Goal: Entertainment & Leisure: Consume media (video, audio)

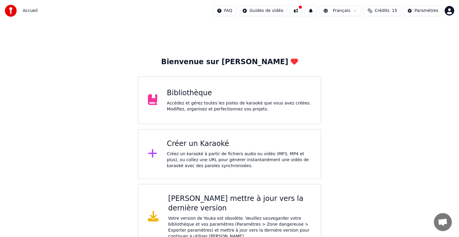
click at [296, 10] on button at bounding box center [296, 10] width 13 height 11
click at [211, 216] on div "Votre version de Youka est obsolète. Veuillez sauvegarder votre bibliothèque et…" at bounding box center [239, 228] width 143 height 24
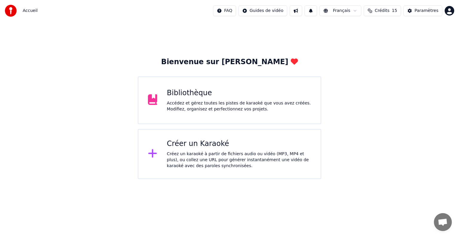
click at [194, 107] on div "Accédez et gérez toutes les pistes de karaoké que vous avez créées. Modifiez, o…" at bounding box center [239, 106] width 144 height 12
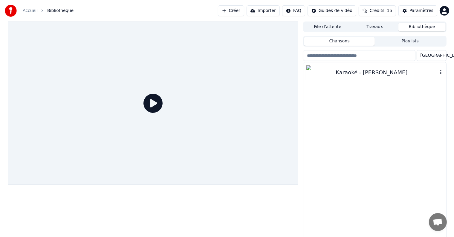
click at [352, 72] on div "Karaoké - [PERSON_NAME]" at bounding box center [387, 72] width 102 height 8
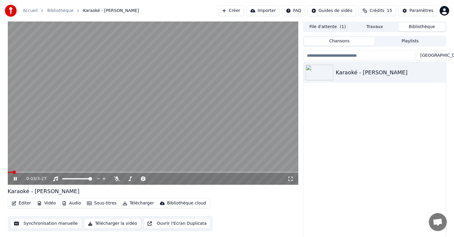
click at [16, 179] on icon at bounding box center [15, 179] width 3 height 4
click at [67, 181] on div at bounding box center [83, 179] width 48 height 6
click at [66, 179] on span at bounding box center [64, 178] width 4 height 1
click at [15, 178] on icon at bounding box center [15, 179] width 4 height 4
click at [44, 172] on span at bounding box center [153, 172] width 291 height 1
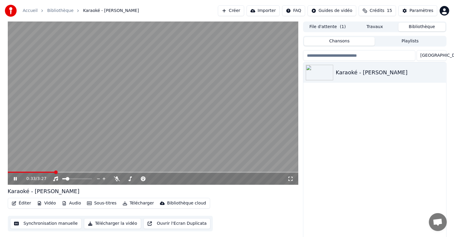
click at [71, 204] on button "Audio" at bounding box center [71, 203] width 24 height 8
click at [344, 166] on div "Karaoké - [PERSON_NAME]" at bounding box center [374, 151] width 143 height 178
click at [15, 178] on icon at bounding box center [20, 179] width 14 height 5
click at [115, 178] on icon at bounding box center [117, 179] width 6 height 5
click at [11, 178] on div "0:45 / 3:27" at bounding box center [153, 179] width 286 height 6
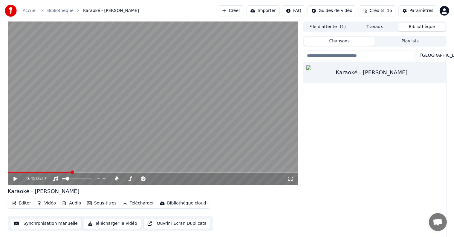
click at [13, 179] on icon at bounding box center [20, 179] width 14 height 5
click at [16, 179] on icon at bounding box center [15, 179] width 3 height 4
click at [13, 177] on icon at bounding box center [20, 179] width 14 height 5
click at [130, 171] on video at bounding box center [153, 104] width 291 height 164
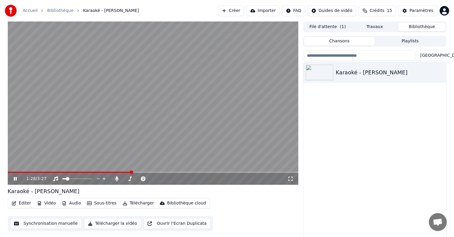
click at [131, 172] on span at bounding box center [153, 172] width 291 height 1
click at [16, 181] on icon at bounding box center [15, 179] width 3 height 4
click at [16, 181] on icon at bounding box center [20, 179] width 14 height 5
click at [18, 179] on icon at bounding box center [20, 179] width 14 height 5
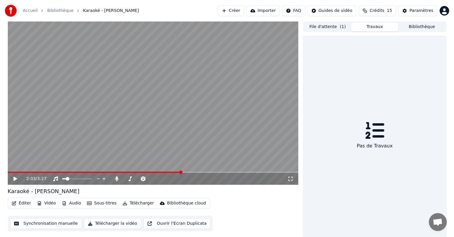
click at [379, 28] on button "Travaux" at bounding box center [374, 27] width 47 height 9
click at [336, 29] on button "File d'attente ( 1 )" at bounding box center [327, 27] width 47 height 9
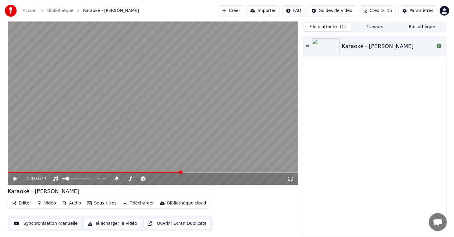
click at [20, 204] on button "Éditer" at bounding box center [21, 203] width 24 height 8
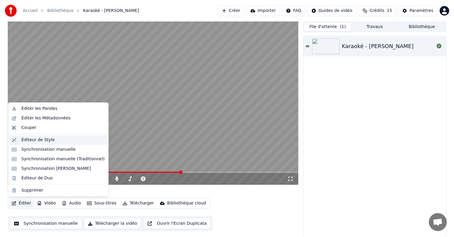
click at [35, 141] on div "Éditeur de Style" at bounding box center [37, 140] width 33 height 6
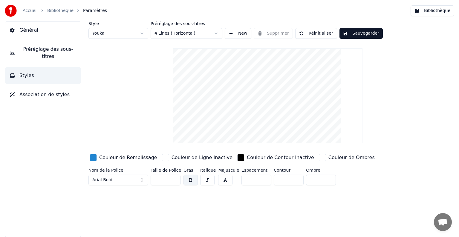
drag, startPoint x: 163, startPoint y: 180, endPoint x: 129, endPoint y: 178, distance: 34.2
click at [129, 178] on div "Nom de la Police Arial Bold Taille de Police ** Gras Italique Majuscule Espacem…" at bounding box center [248, 178] width 321 height 20
drag, startPoint x: 161, startPoint y: 181, endPoint x: 140, endPoint y: 178, distance: 21.7
click at [140, 178] on div "Nom de la Police Arial Bold Taille de Police ** Gras Italique Majuscule Espacem…" at bounding box center [248, 178] width 321 height 20
type input "**"
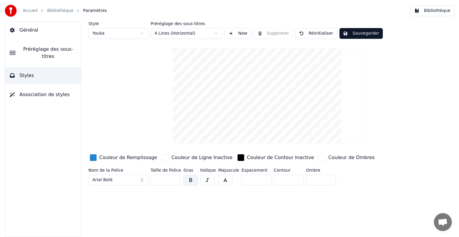
click at [219, 35] on html "Accueil Bibliothèque Paramètres Bibliothèque Général Préréglage des sous-titres…" at bounding box center [229, 118] width 459 height 237
click at [36, 52] on span "Préréglage des sous-titres" at bounding box center [48, 53] width 56 height 14
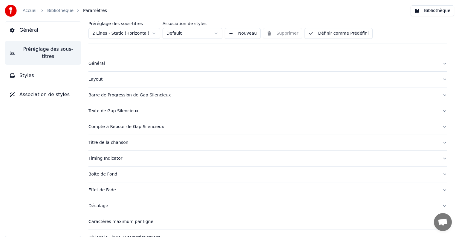
click at [109, 141] on div "Titre de la chanson" at bounding box center [262, 143] width 349 height 6
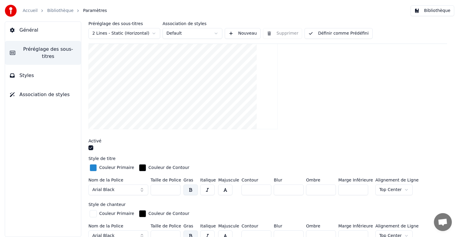
scroll to position [120, 0]
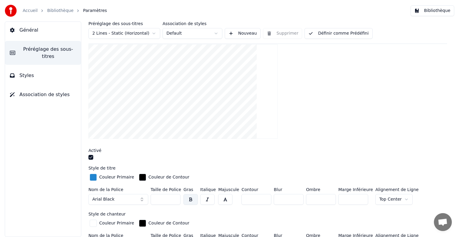
click at [155, 69] on video at bounding box center [182, 91] width 189 height 95
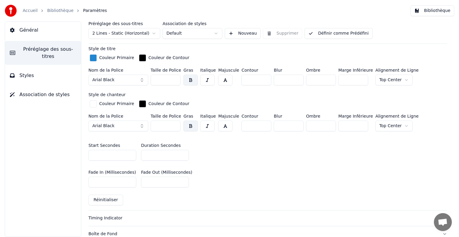
scroll to position [327, 0]
